Goal: Task Accomplishment & Management: Complete application form

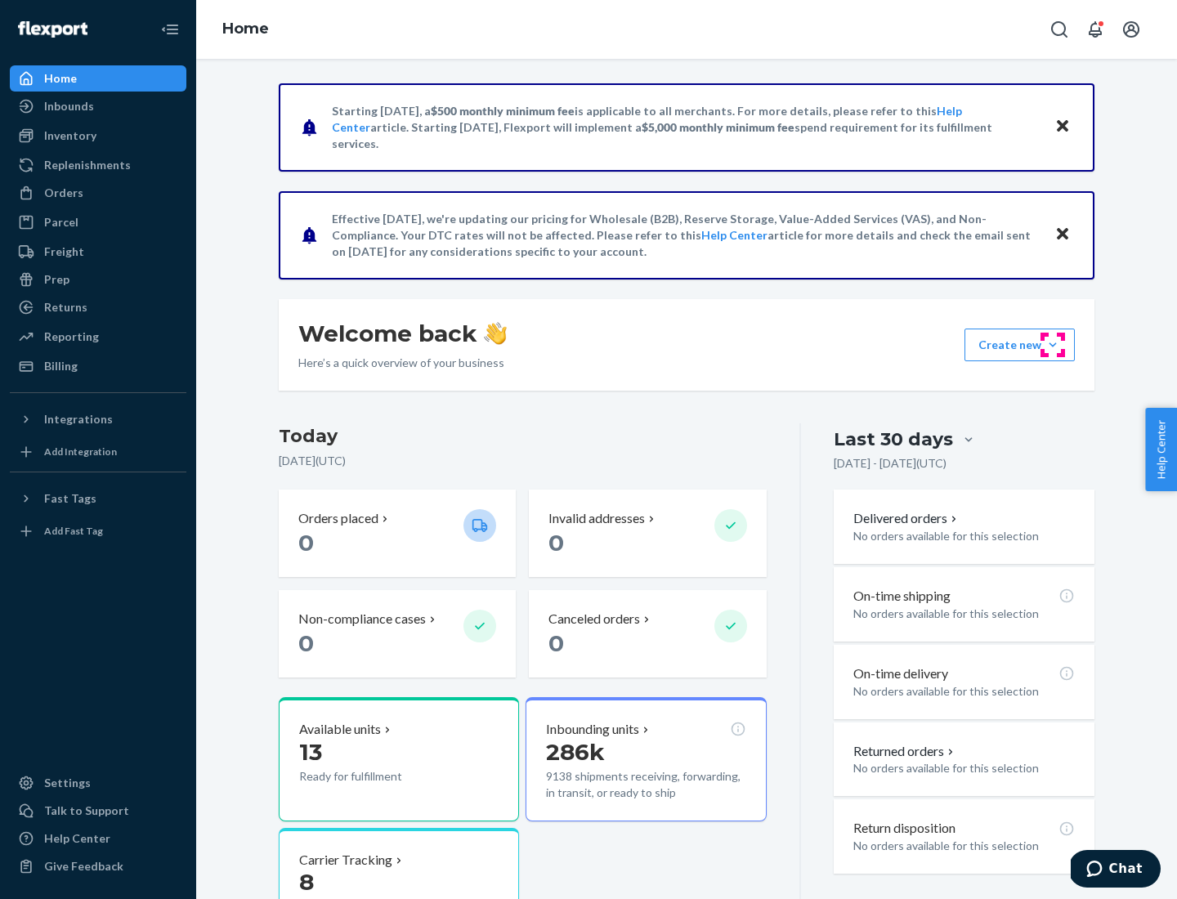
click at [1053, 345] on button "Create new Create new inbound Create new order Create new product" at bounding box center [1019, 345] width 110 height 33
click at [98, 106] on div "Inbounds" at bounding box center [97, 106] width 173 height 23
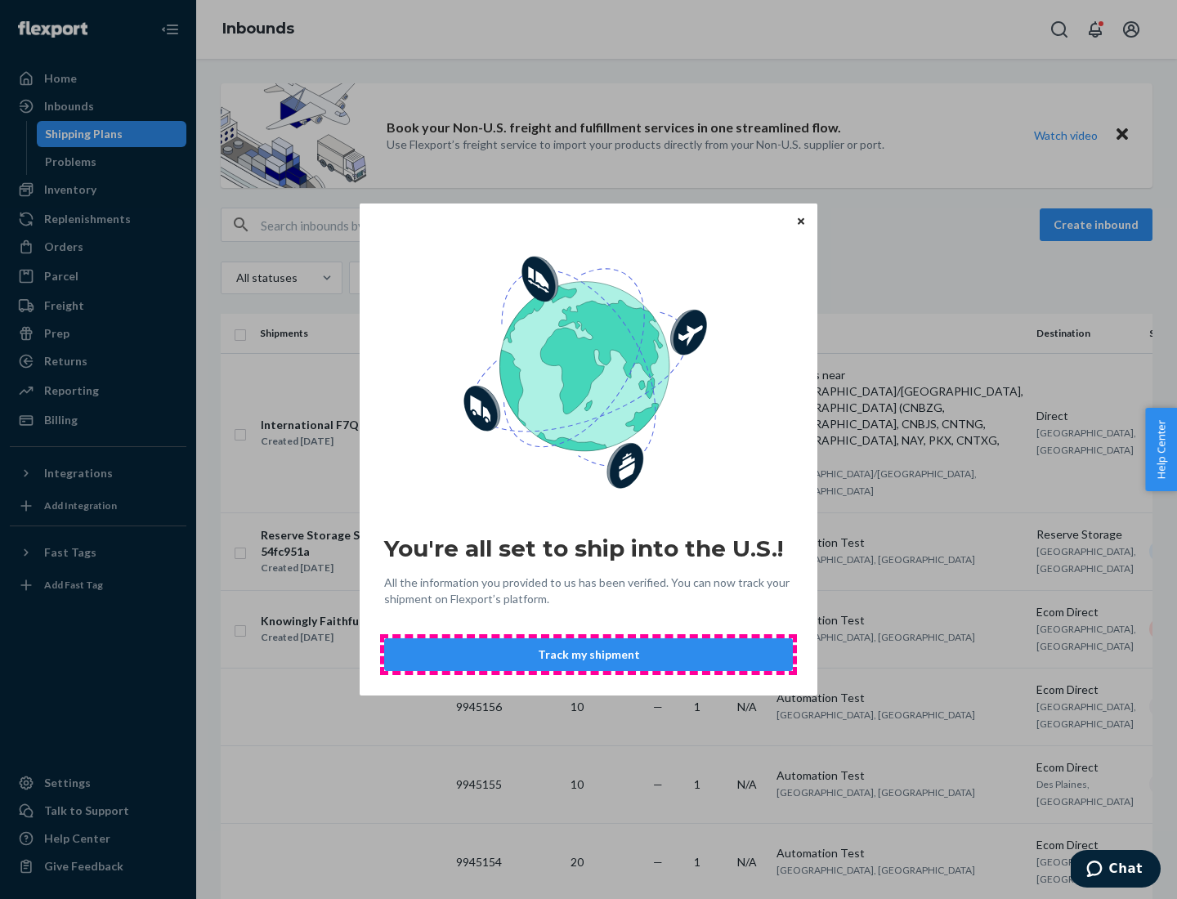
click at [588, 655] on button "Track my shipment" at bounding box center [588, 654] width 409 height 33
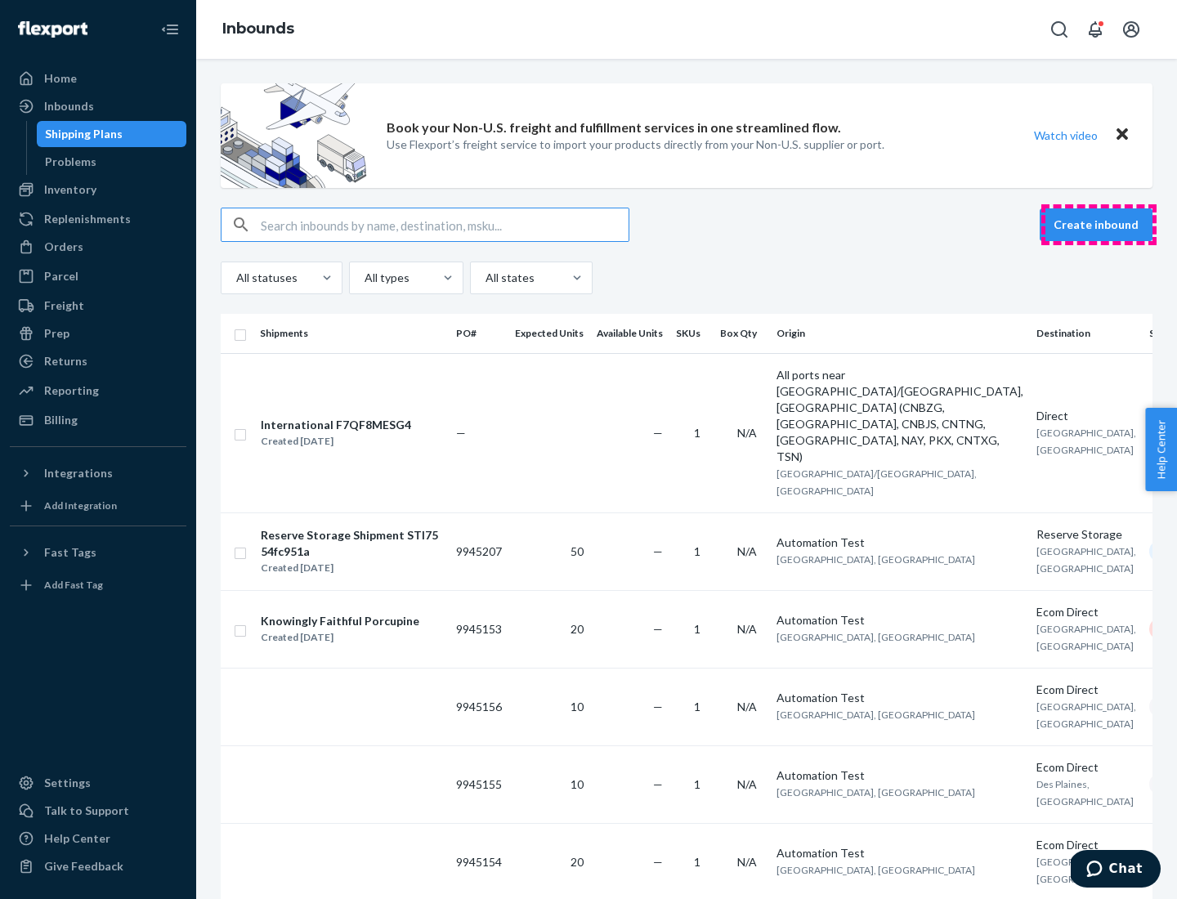
click at [1098, 225] on button "Create inbound" at bounding box center [1096, 224] width 113 height 33
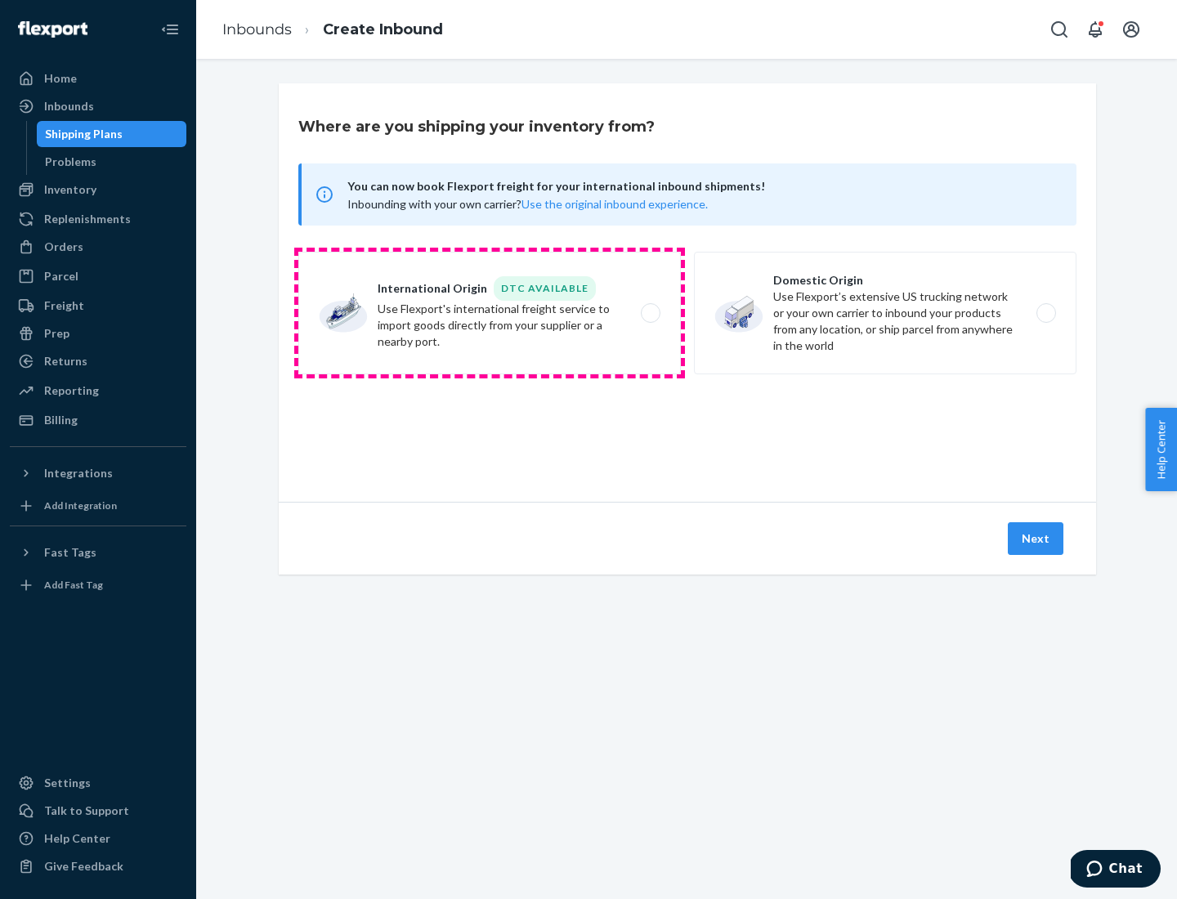
click at [490, 313] on label "International Origin DTC Available Use Flexport's international freight service…" at bounding box center [489, 313] width 382 height 123
click at [650, 313] on input "International Origin DTC Available Use Flexport's international freight service…" at bounding box center [655, 313] width 11 height 11
radio input "true"
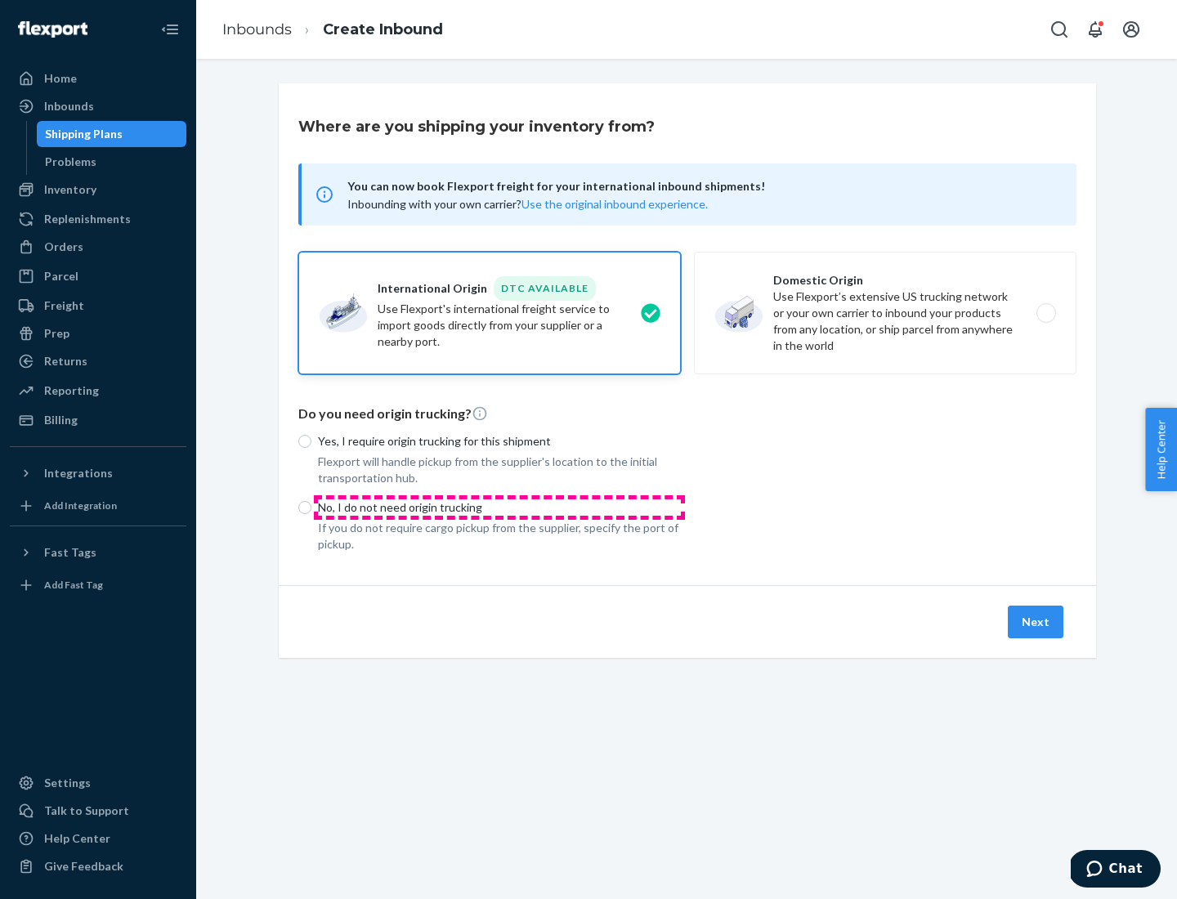
click at [499, 507] on p "No, I do not need origin trucking" at bounding box center [499, 507] width 363 height 16
click at [311, 507] on input "No, I do not need origin trucking" at bounding box center [304, 507] width 13 height 13
radio input "true"
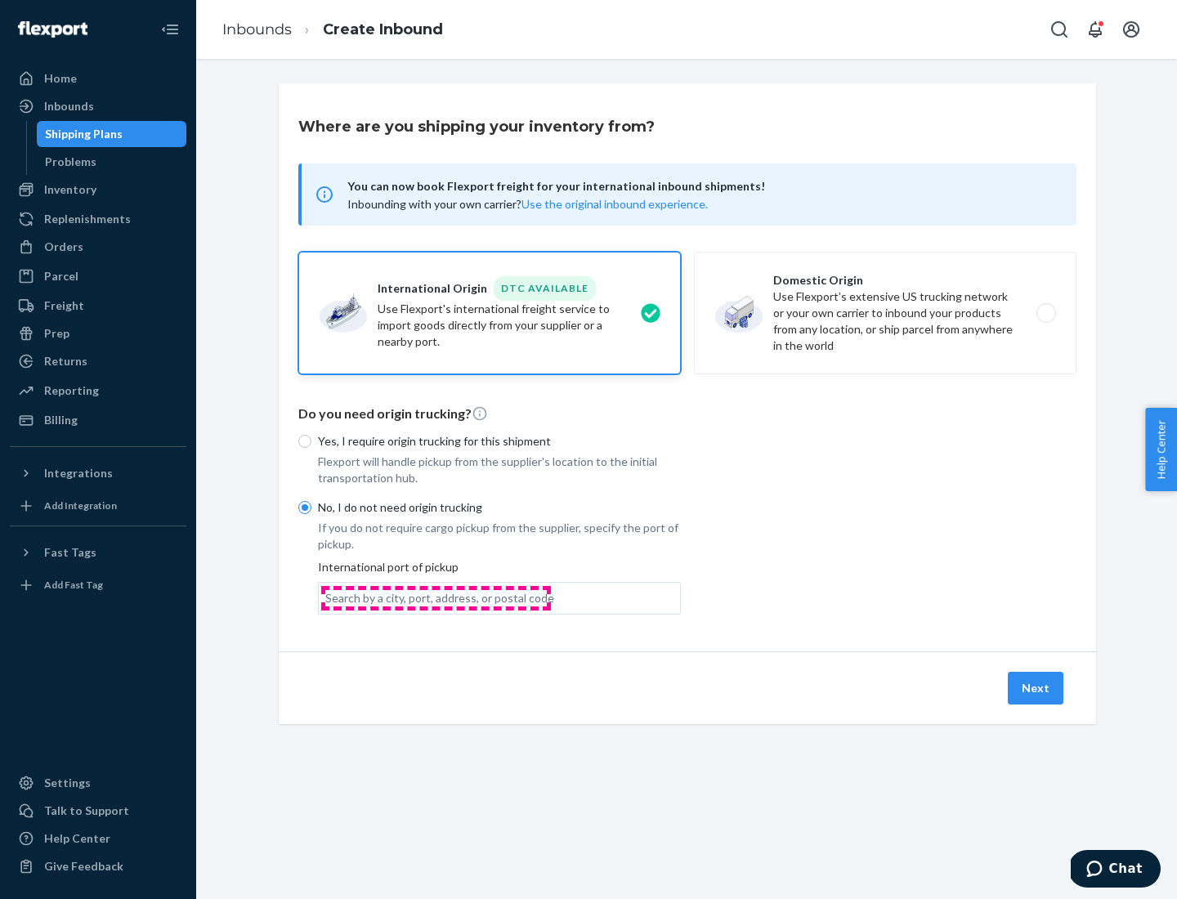
click at [436, 597] on div "Search by a city, port, address, or postal code" at bounding box center [439, 598] width 229 height 16
click at [327, 597] on input "Search by a city, port, address, or postal code" at bounding box center [326, 598] width 2 height 16
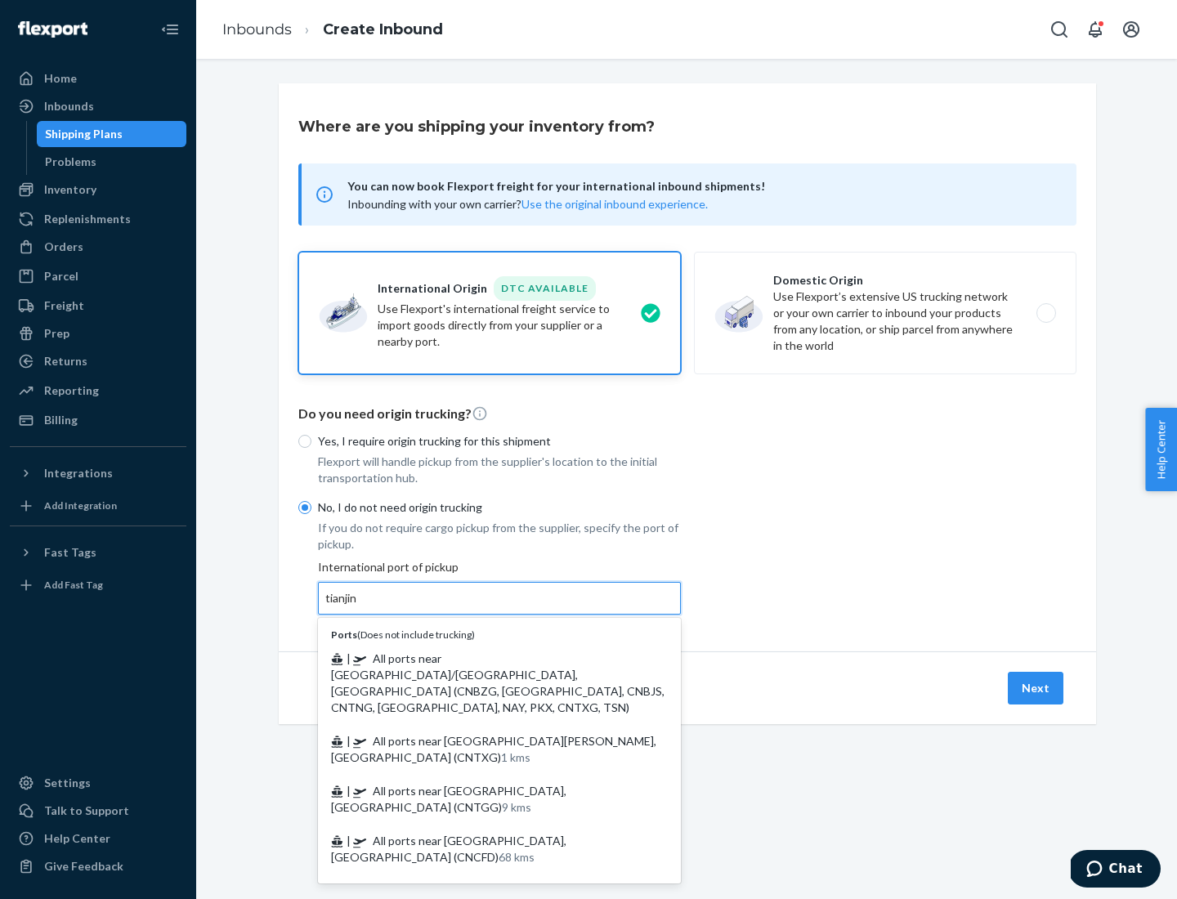
click at [483, 658] on span "| All ports near [GEOGRAPHIC_DATA]/[GEOGRAPHIC_DATA], [GEOGRAPHIC_DATA] (CNBZG,…" at bounding box center [497, 682] width 333 height 63
click at [359, 606] on input "tianjin" at bounding box center [342, 598] width 34 height 16
type input "All ports near [GEOGRAPHIC_DATA]/[GEOGRAPHIC_DATA], [GEOGRAPHIC_DATA] (CNBZG, […"
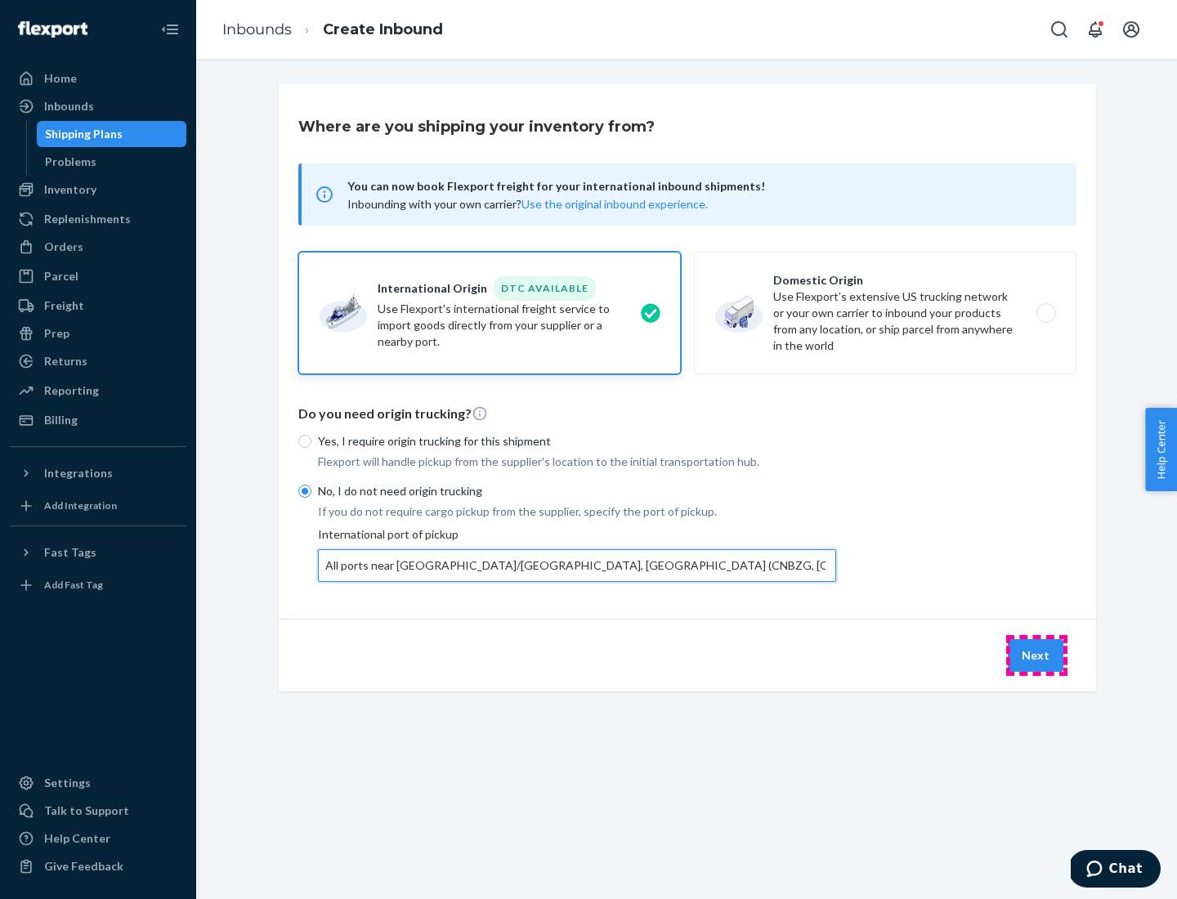
click at [1036, 655] on button "Next" at bounding box center [1036, 655] width 56 height 33
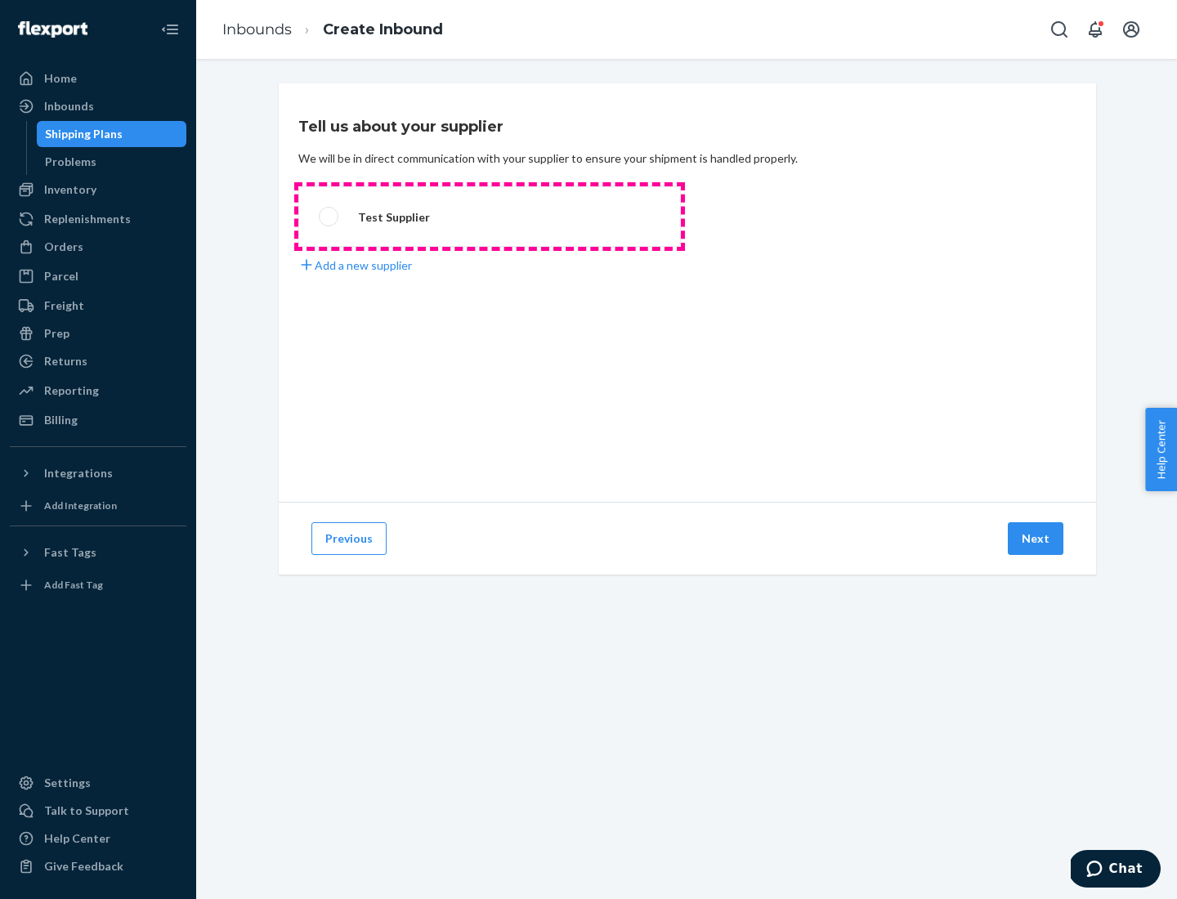
click at [490, 217] on label "Test Supplier" at bounding box center [489, 216] width 382 height 60
click at [329, 217] on input "Test Supplier" at bounding box center [324, 217] width 11 height 11
radio input "true"
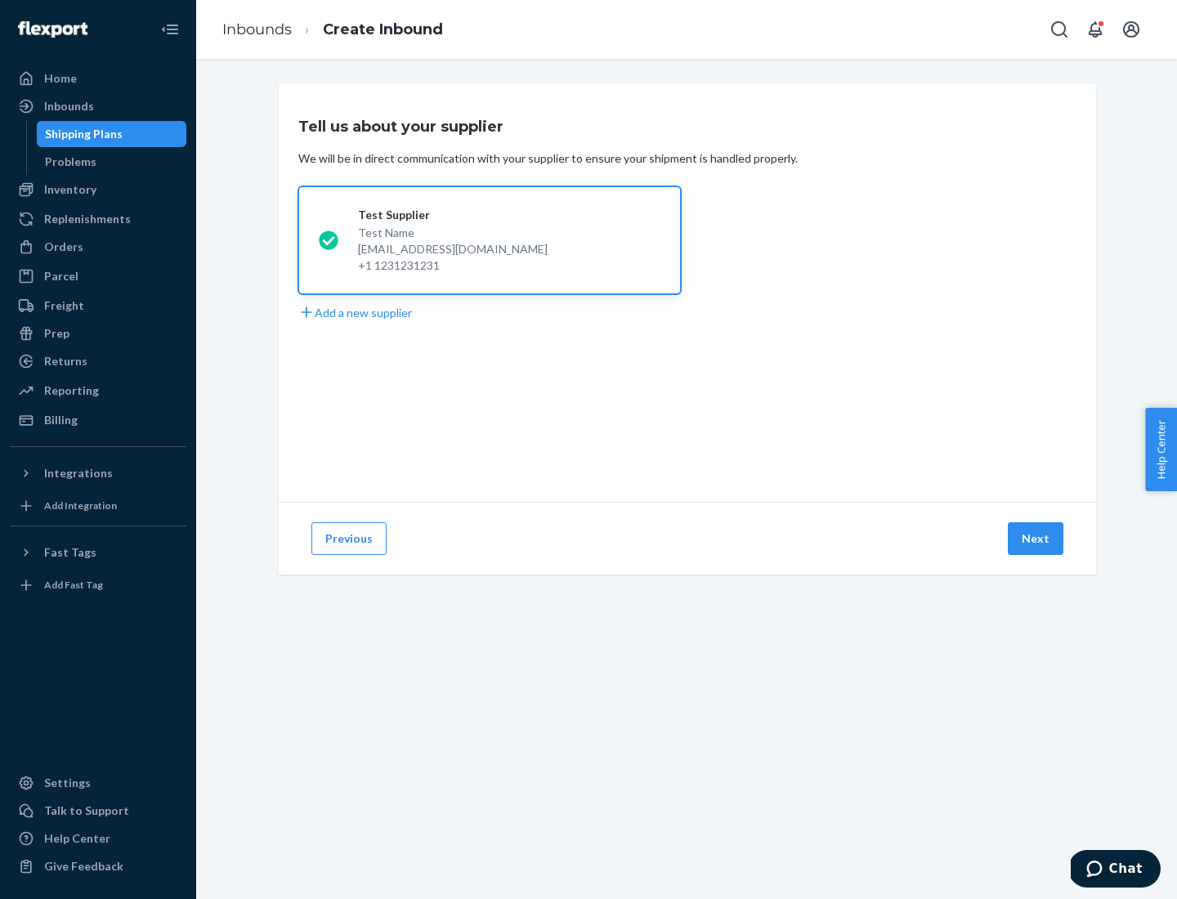
click at [1036, 539] on button "Next" at bounding box center [1036, 538] width 56 height 33
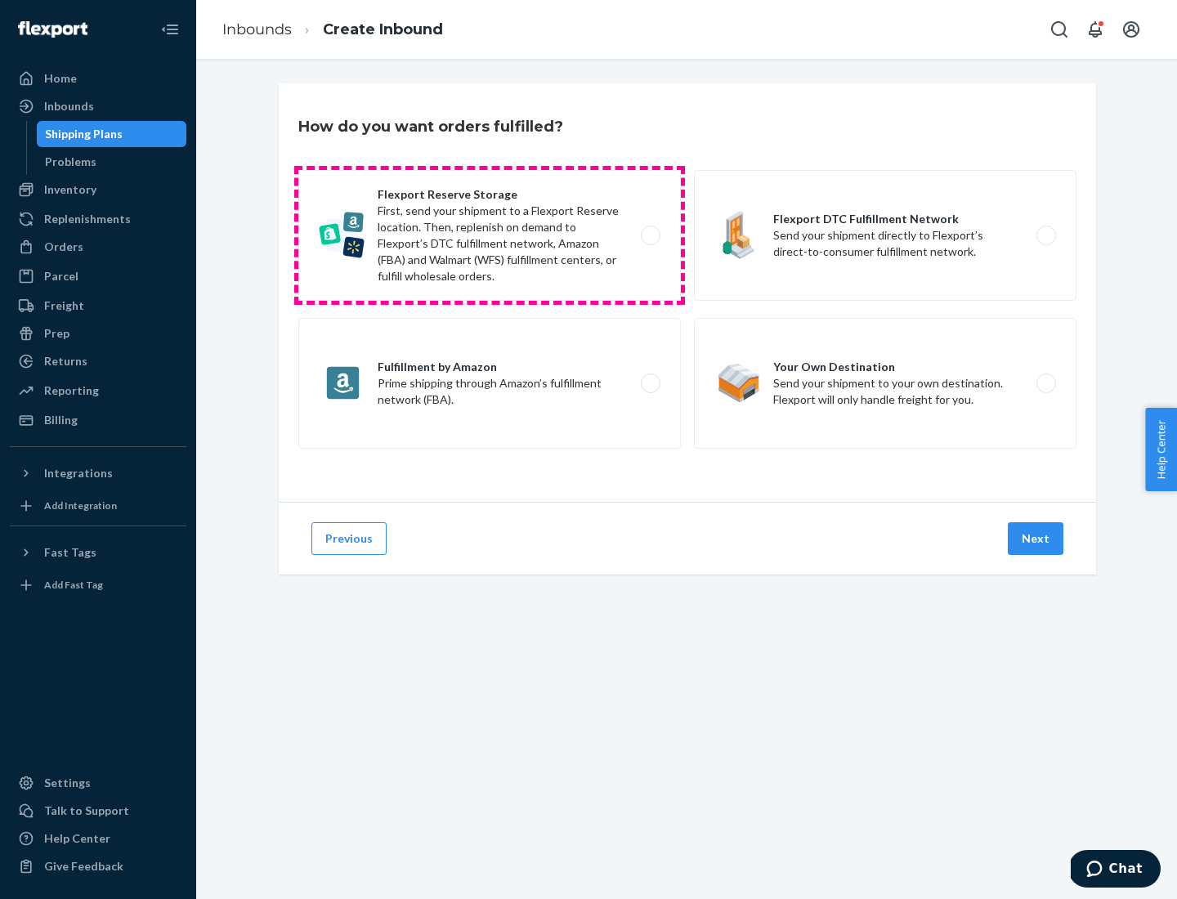
click at [490, 235] on label "Flexport Reserve Storage First, send your shipment to a Flexport Reserve locati…" at bounding box center [489, 235] width 382 height 131
click at [650, 235] on input "Flexport Reserve Storage First, send your shipment to a Flexport Reserve locati…" at bounding box center [655, 235] width 11 height 11
radio input "true"
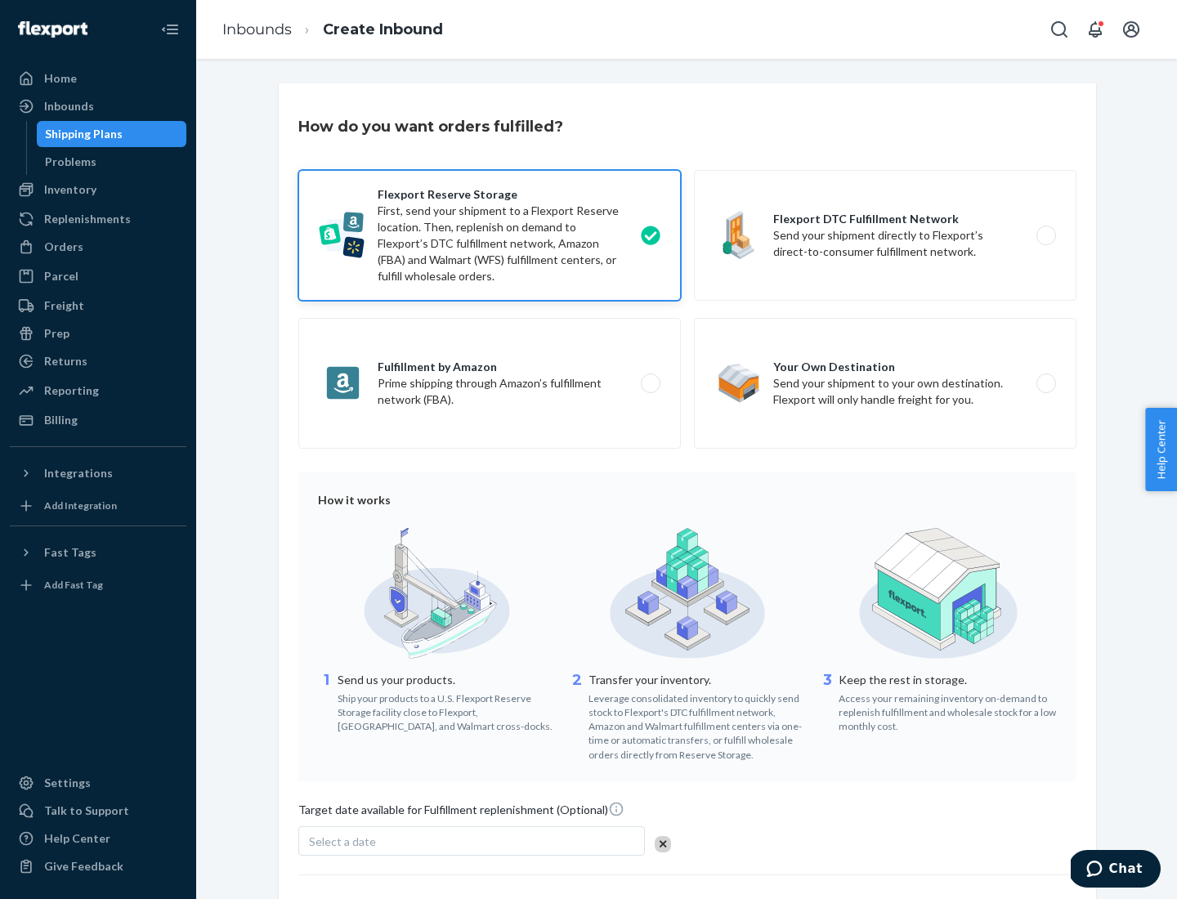
scroll to position [134, 0]
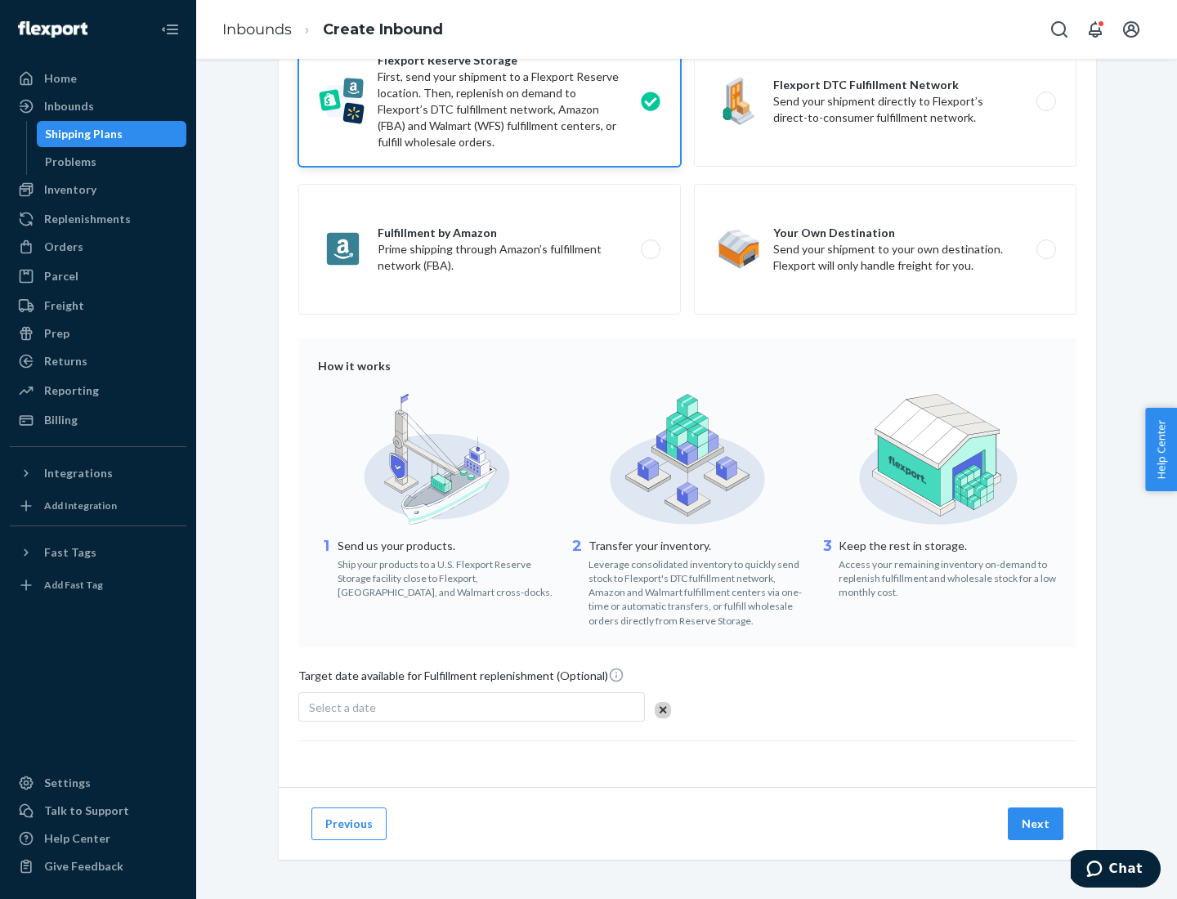
click at [1036, 823] on button "Next" at bounding box center [1036, 823] width 56 height 33
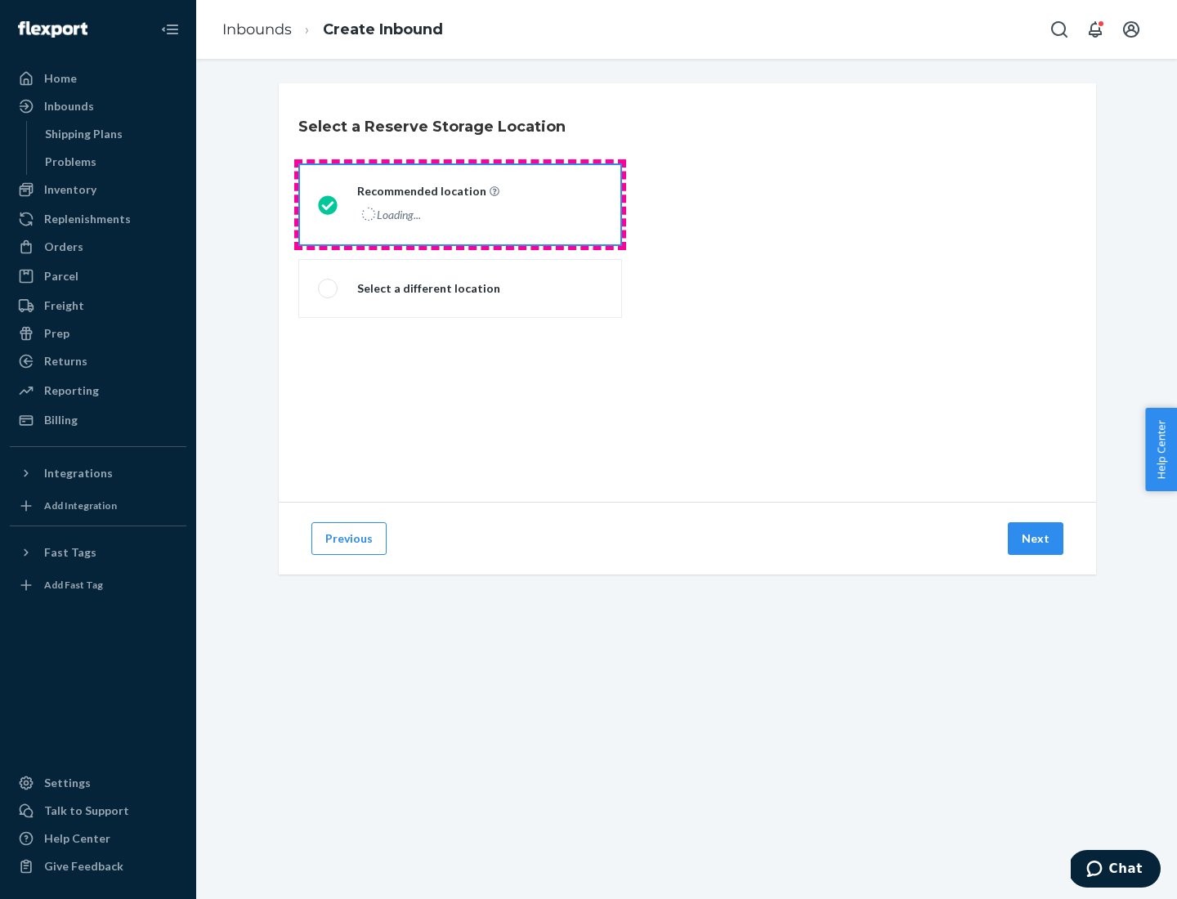
click at [460, 204] on div "Loading..." at bounding box center [426, 215] width 139 height 24
click at [329, 204] on input "Recommended location Loading..." at bounding box center [323, 204] width 11 height 11
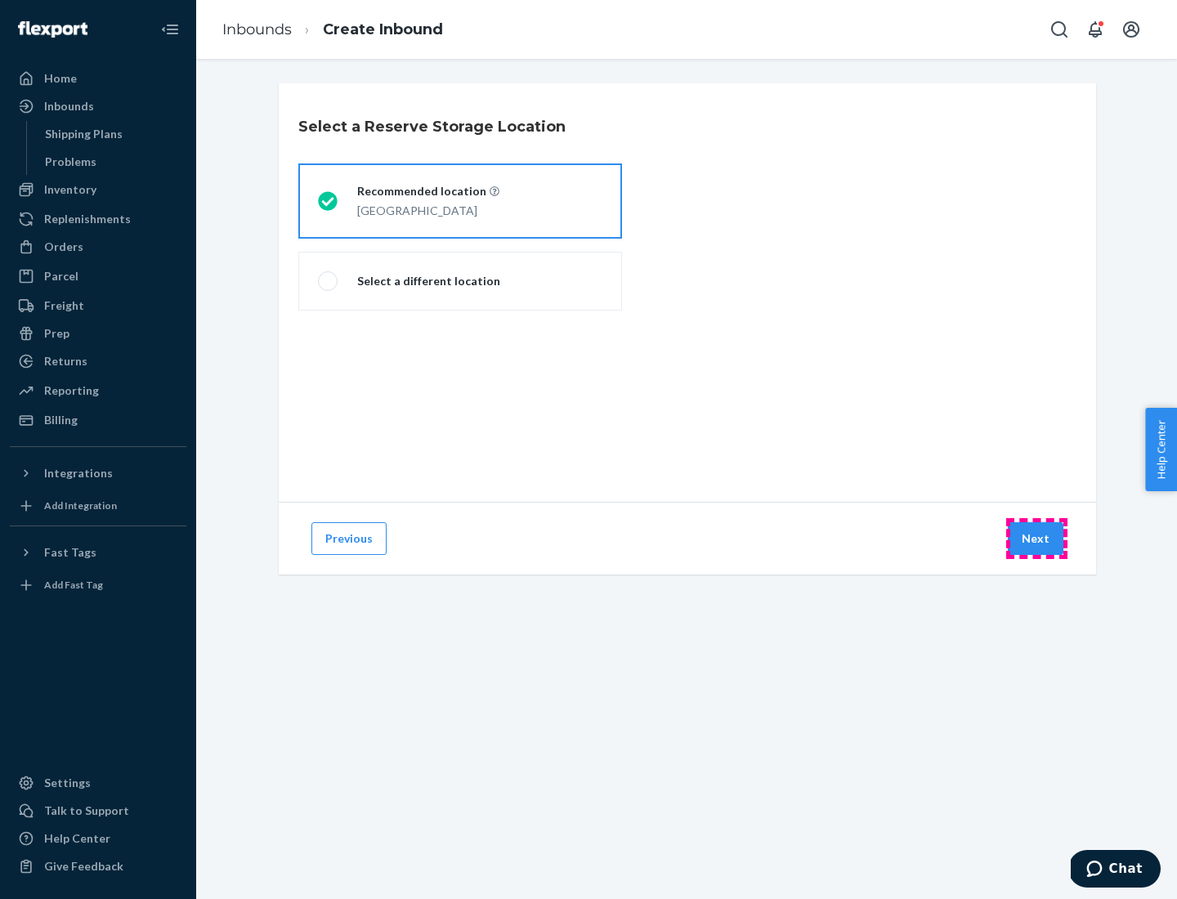
click at [1036, 539] on button "Next" at bounding box center [1036, 538] width 56 height 33
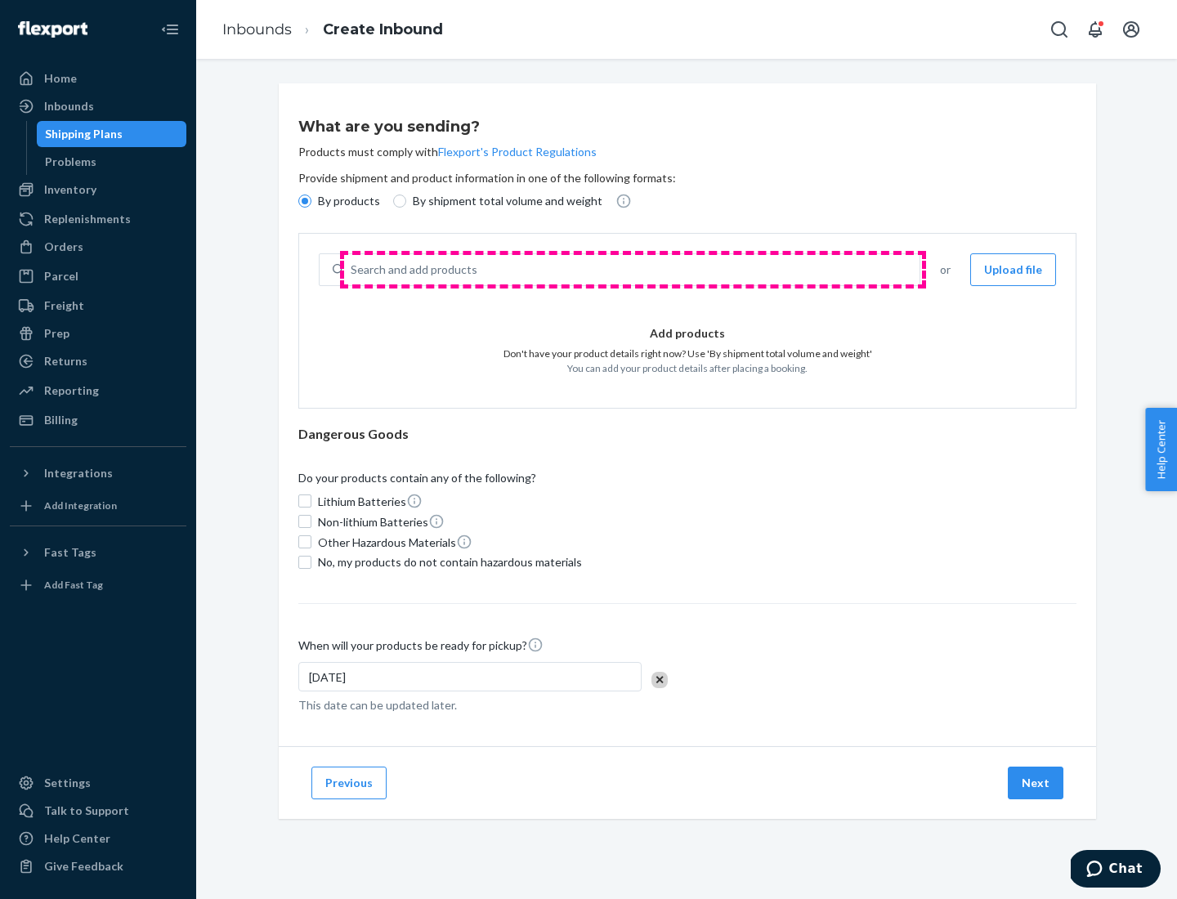
click at [633, 270] on div "Search and add products" at bounding box center [631, 269] width 575 height 29
click at [352, 270] on input "Search and add products" at bounding box center [352, 270] width 2 height 16
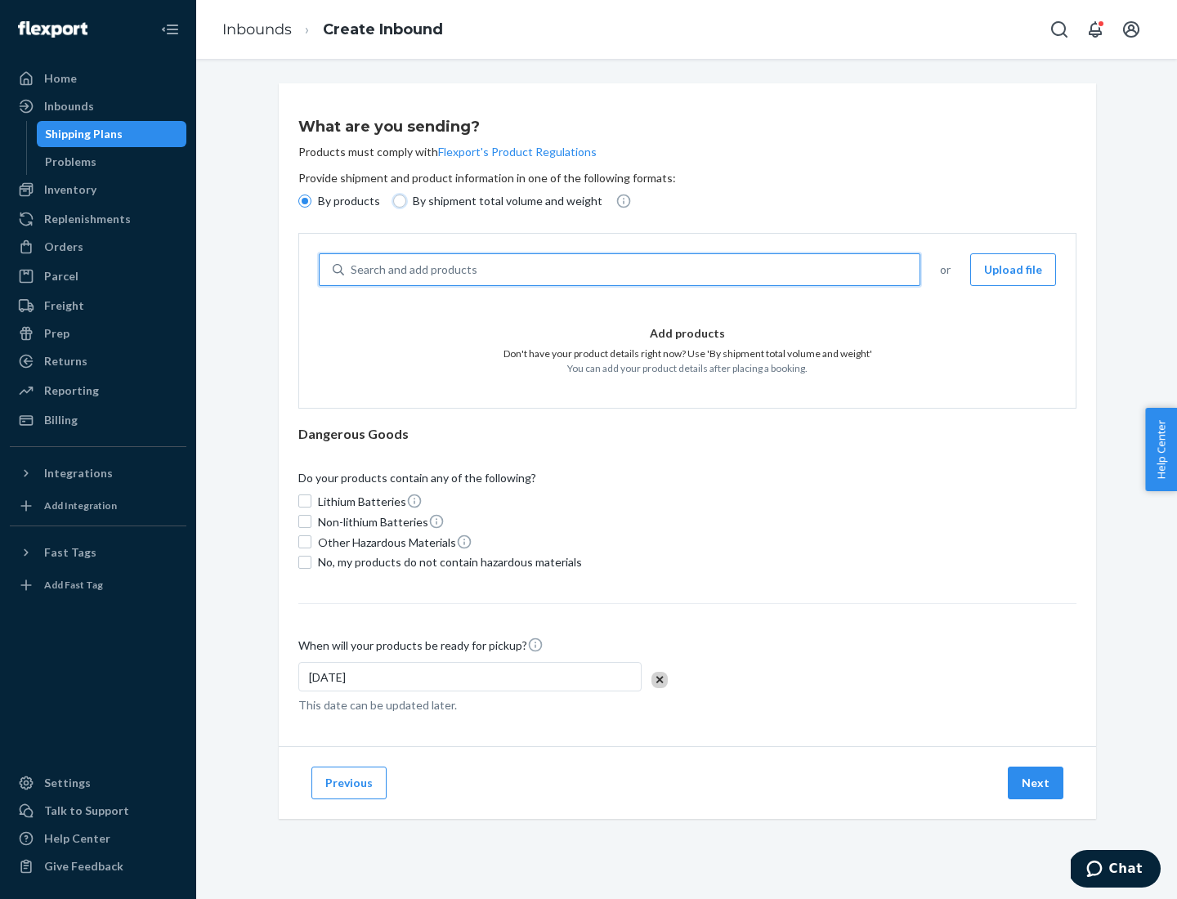
click at [397, 201] on input "By shipment total volume and weight" at bounding box center [399, 201] width 13 height 13
radio input "true"
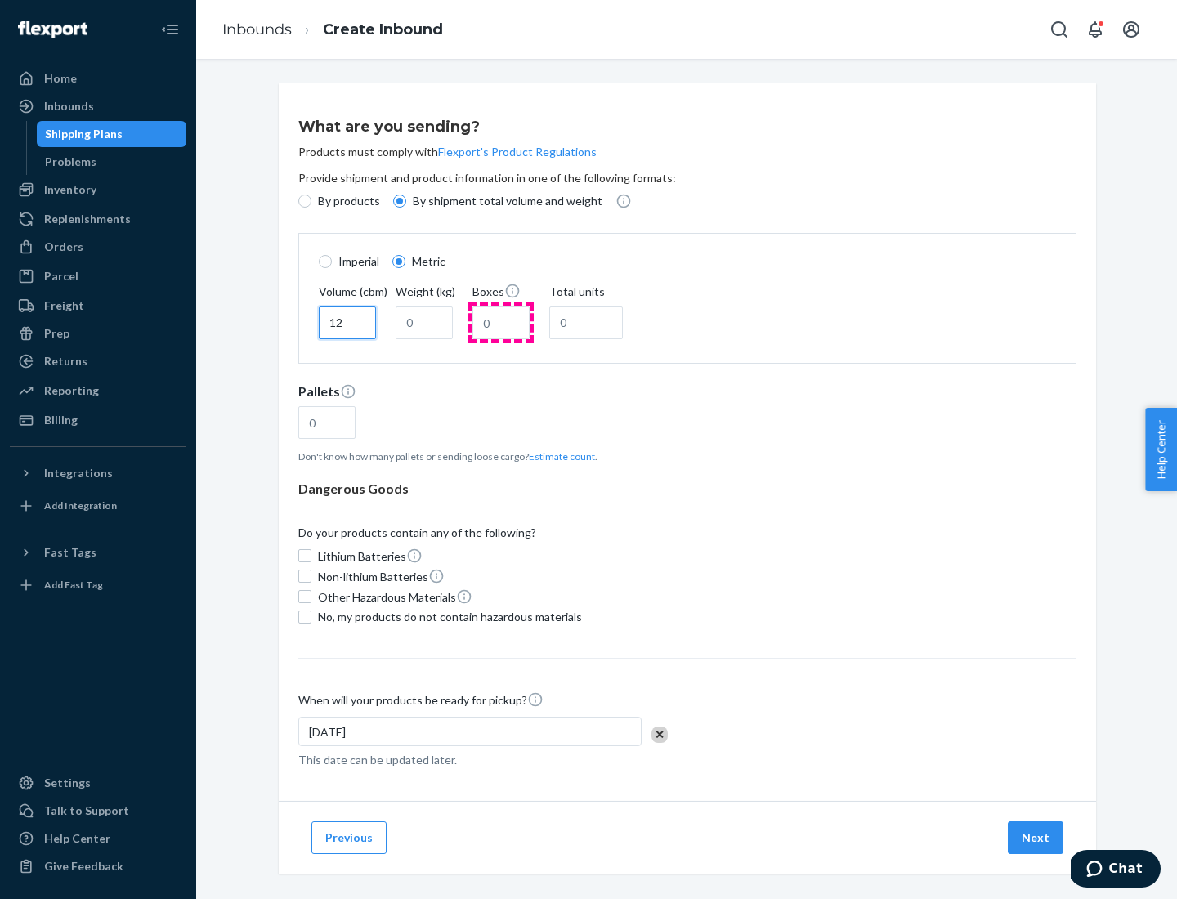
type input "12"
type input "22"
type input "222"
type input "121"
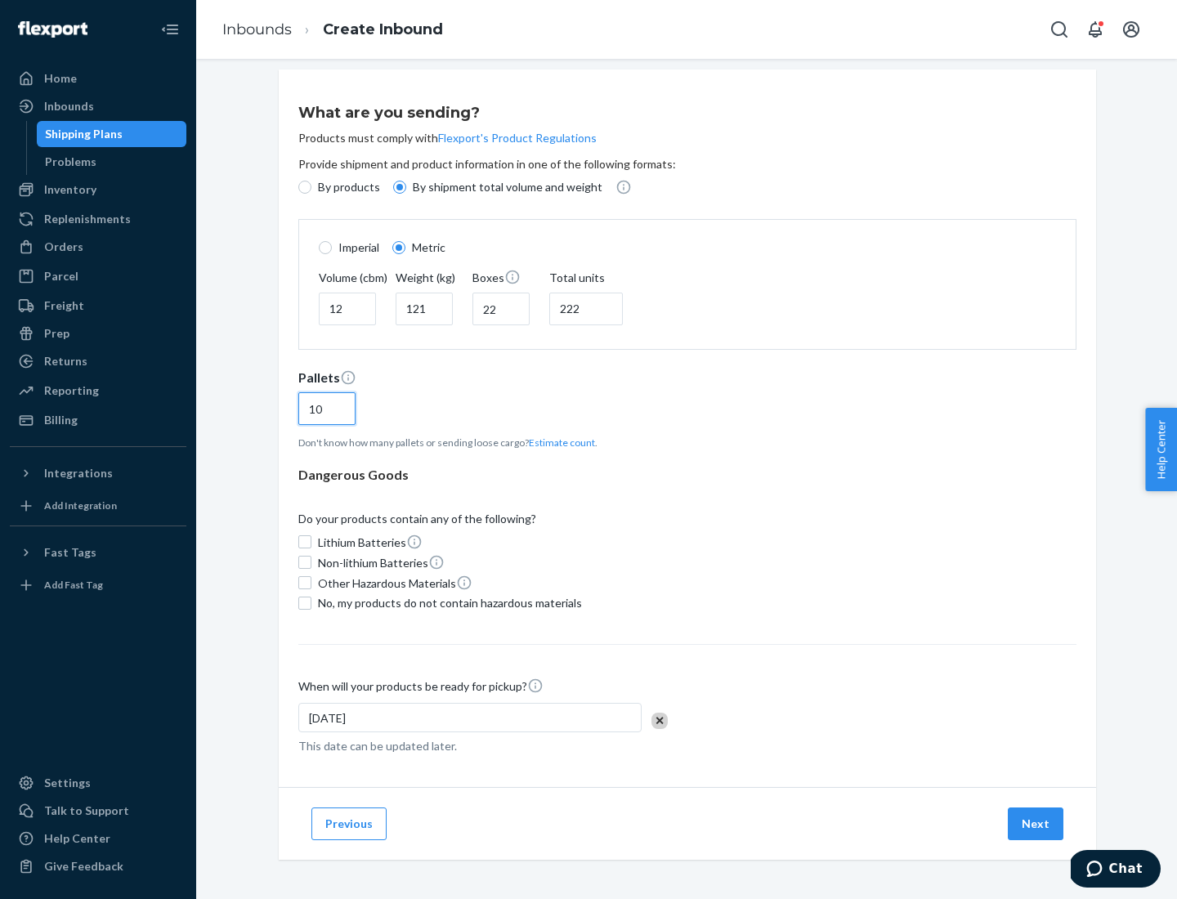
type input "10"
click at [447, 602] on span "No, my products do not contain hazardous materials" at bounding box center [450, 603] width 264 height 16
click at [311, 602] on input "No, my products do not contain hazardous materials" at bounding box center [304, 603] width 13 height 13
checkbox input "true"
click at [1036, 823] on button "Next" at bounding box center [1036, 823] width 56 height 33
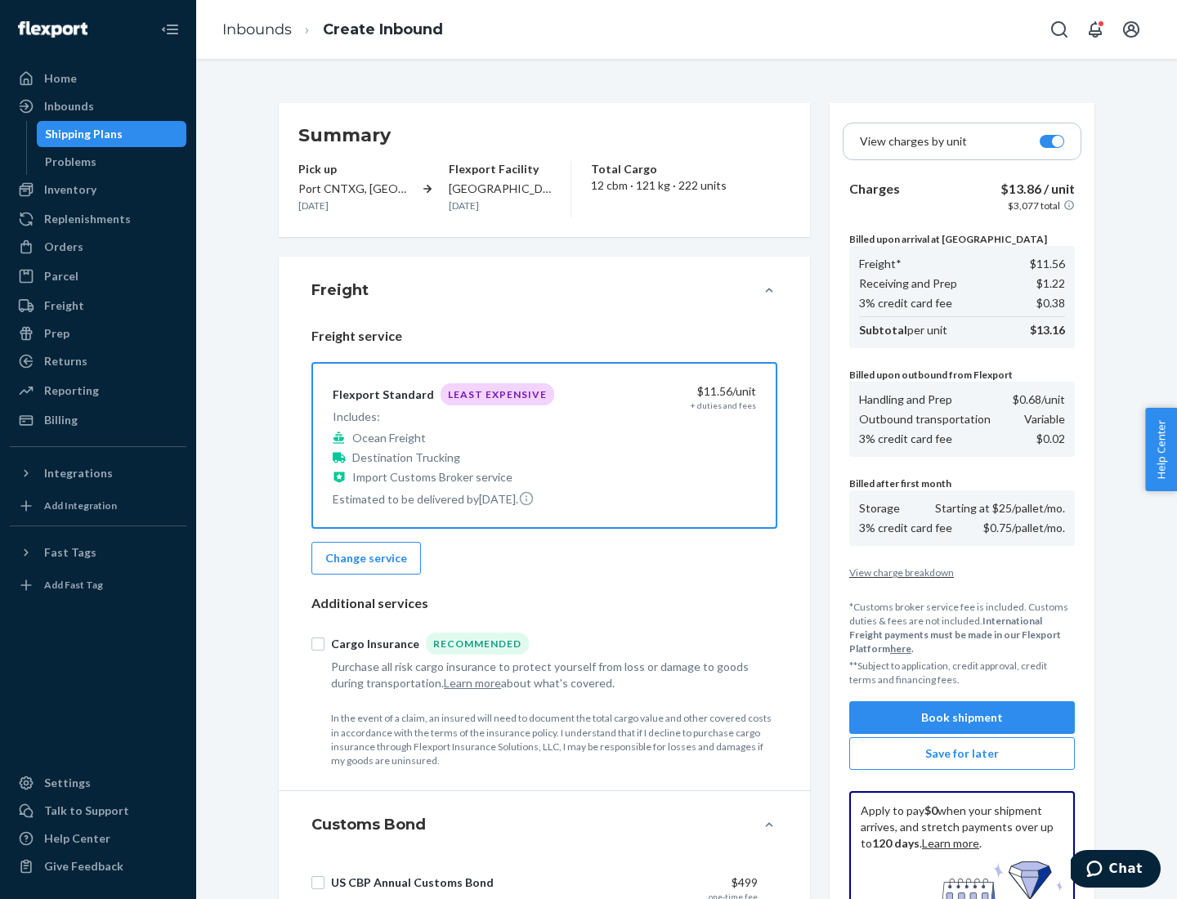
scroll to position [239, 0]
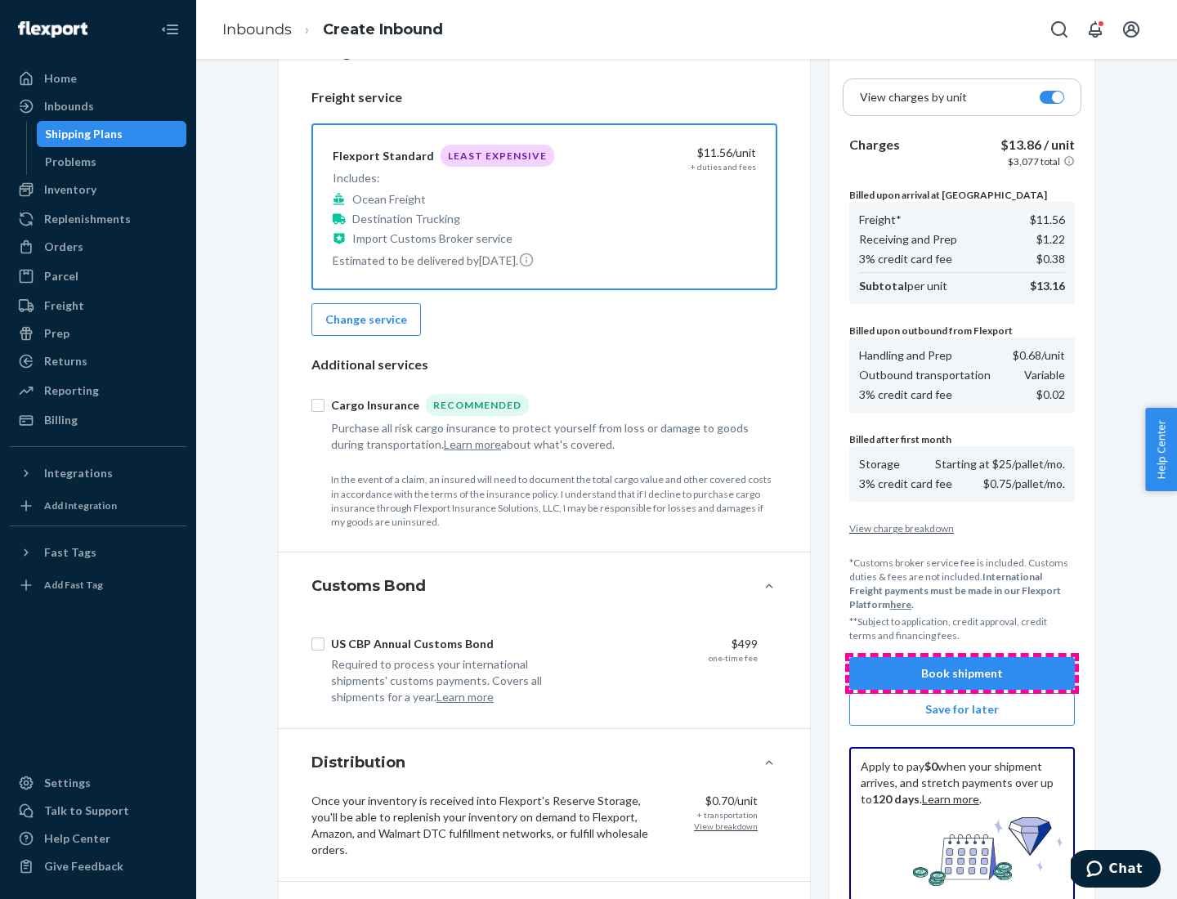
click at [962, 673] on button "Book shipment" at bounding box center [962, 673] width 226 height 33
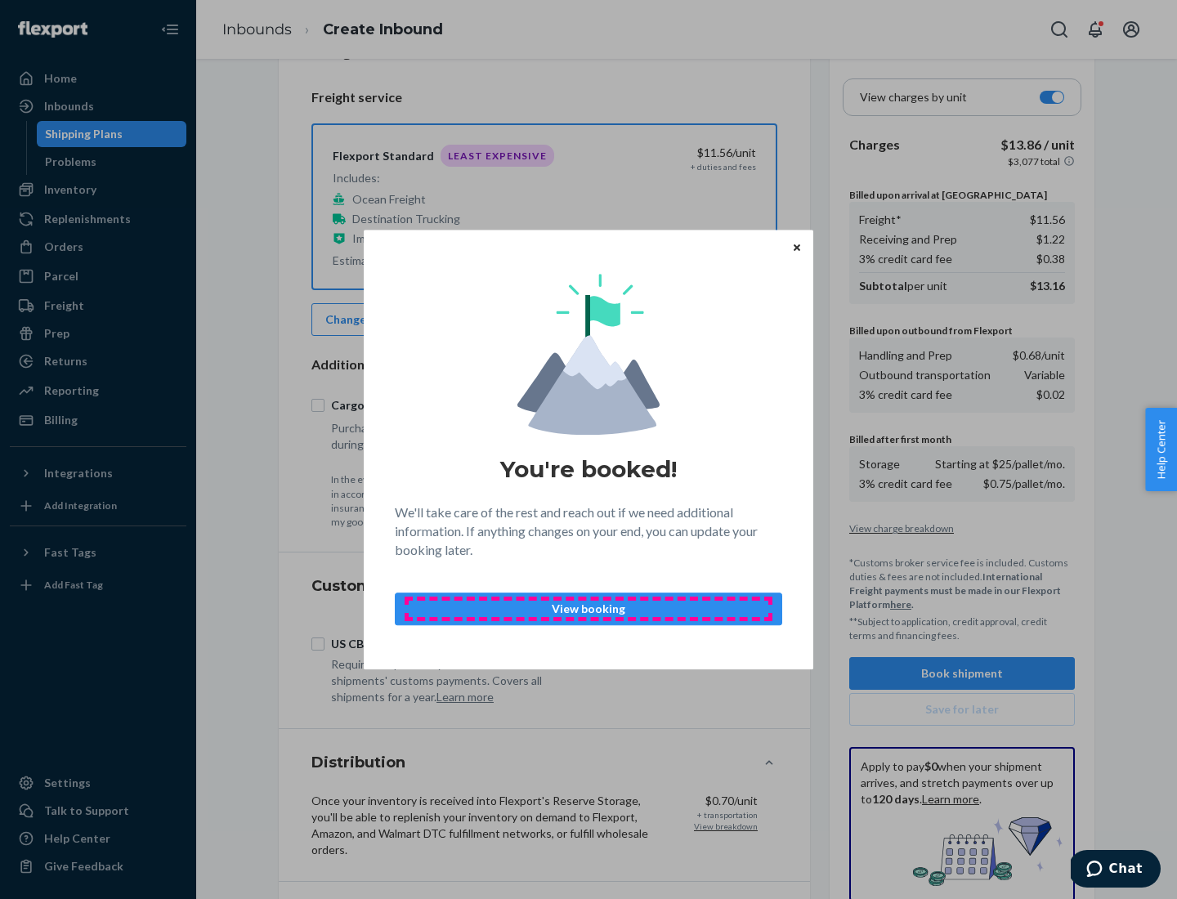
click at [588, 608] on p "View booking" at bounding box center [589, 609] width 360 height 16
